Goal: Book appointment/travel/reservation

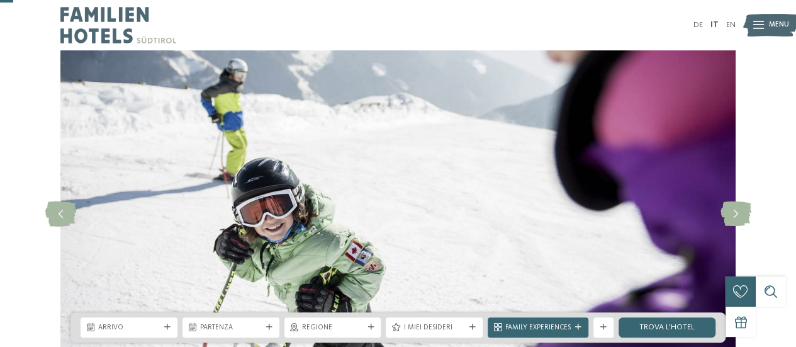
scroll to position [126, 0]
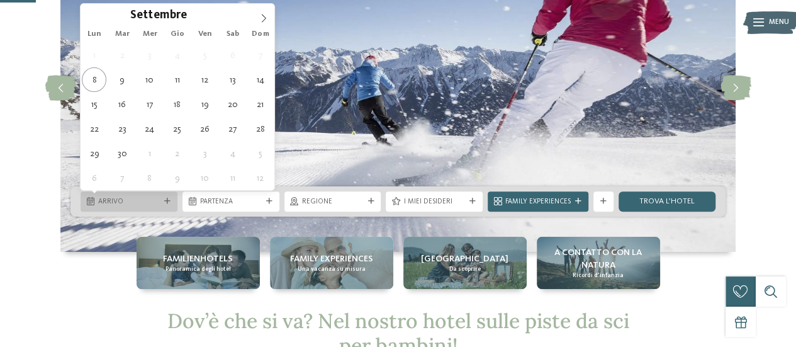
click at [165, 200] on icon at bounding box center [167, 201] width 6 height 6
click at [264, 16] on icon at bounding box center [264, 18] width 4 height 8
type input "****"
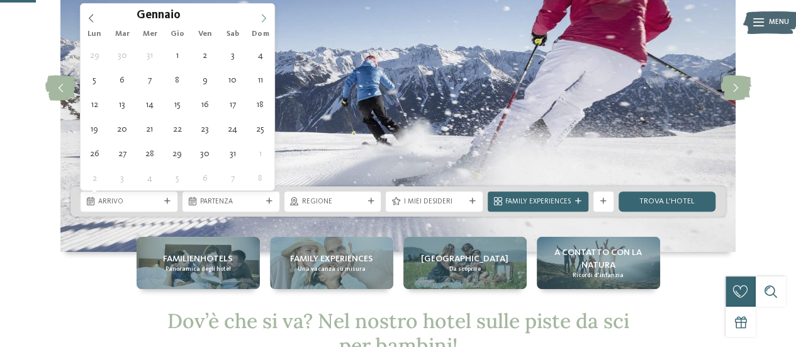
click at [264, 16] on icon at bounding box center [264, 18] width 4 height 8
click at [264, 16] on icon at bounding box center [263, 18] width 9 height 9
type div "[DATE]"
type input "****"
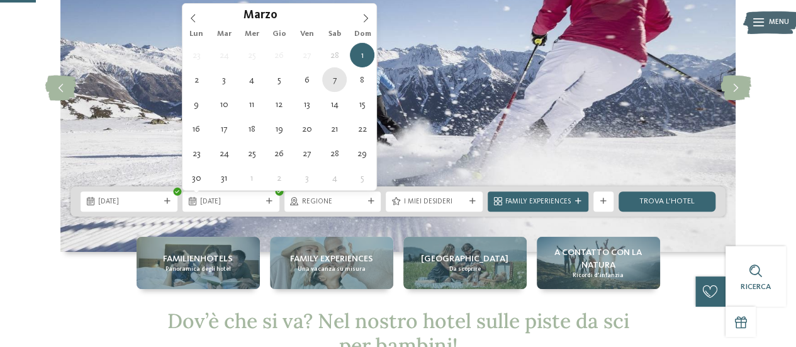
type div "[DATE]"
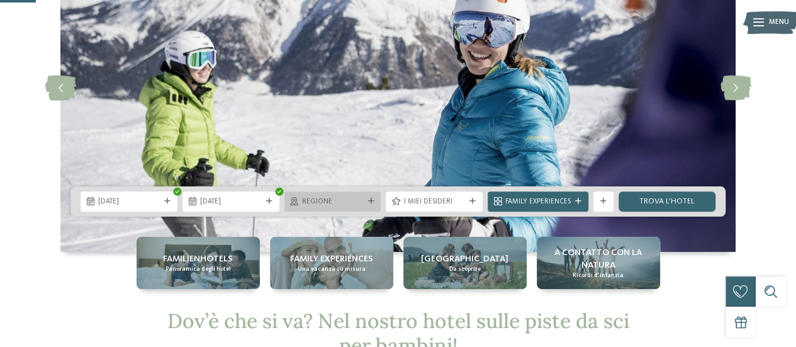
click at [372, 202] on icon at bounding box center [371, 201] width 6 height 6
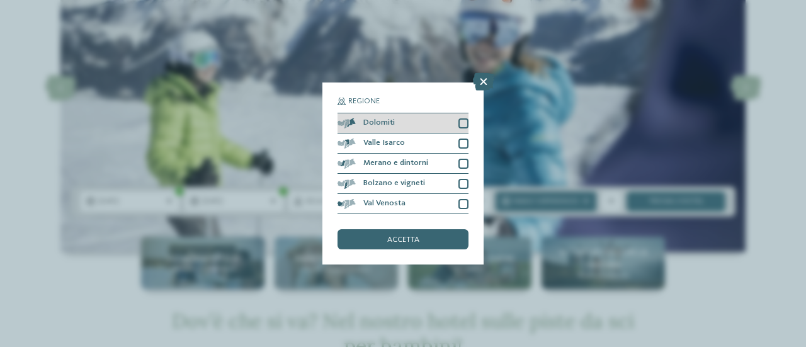
click at [465, 125] on div at bounding box center [463, 123] width 10 height 10
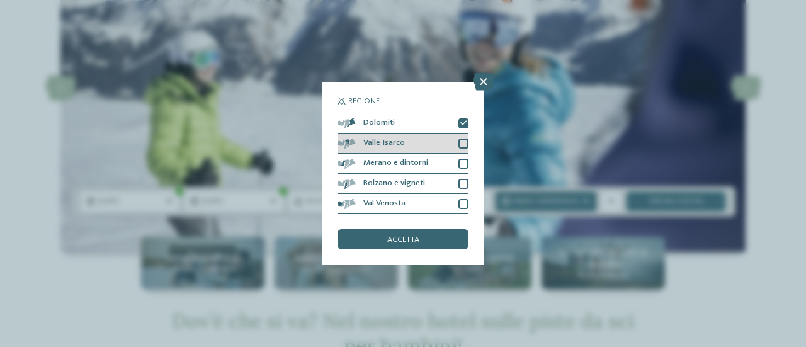
click at [465, 140] on div at bounding box center [463, 143] width 10 height 10
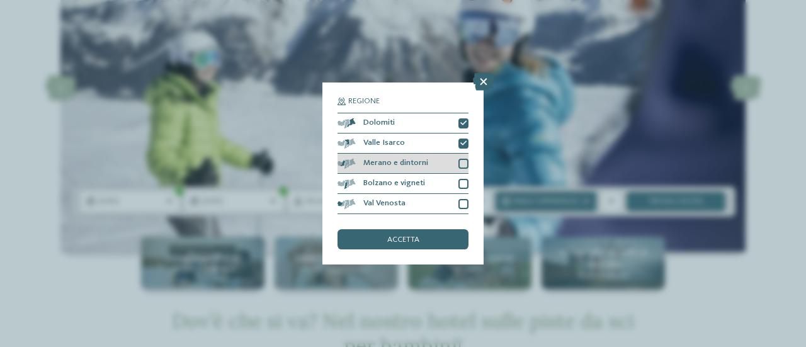
click at [465, 163] on div at bounding box center [463, 164] width 10 height 10
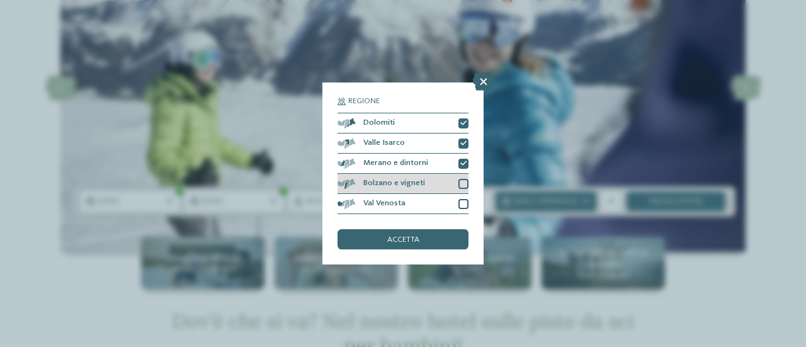
click at [465, 181] on div at bounding box center [463, 184] width 10 height 10
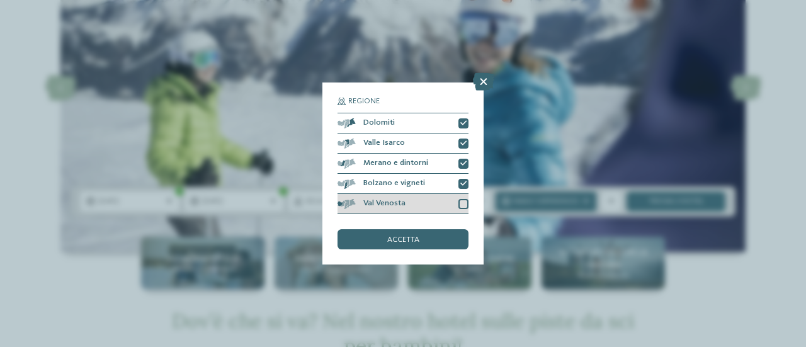
click at [465, 201] on div at bounding box center [463, 204] width 10 height 10
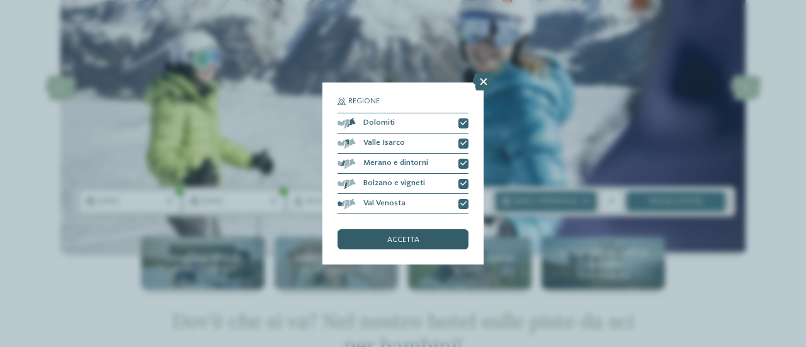
click at [420, 240] on div "accetta" at bounding box center [402, 239] width 131 height 20
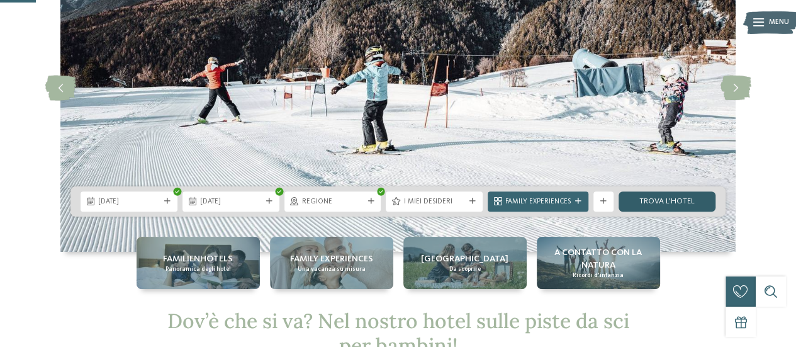
click at [662, 193] on link "trova l’hotel" at bounding box center [667, 201] width 97 height 20
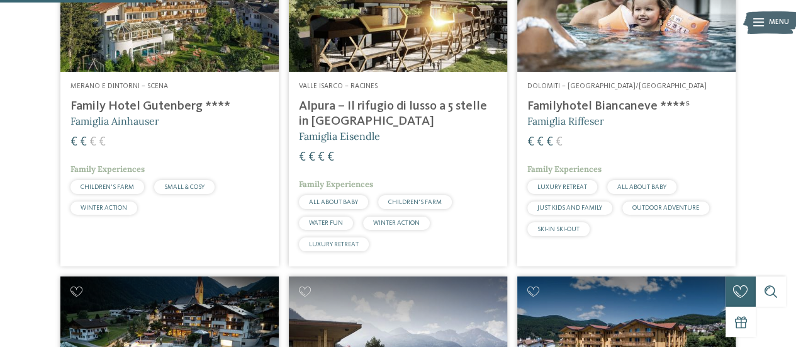
scroll to position [689, 0]
